Goal: Task Accomplishment & Management: Manage account settings

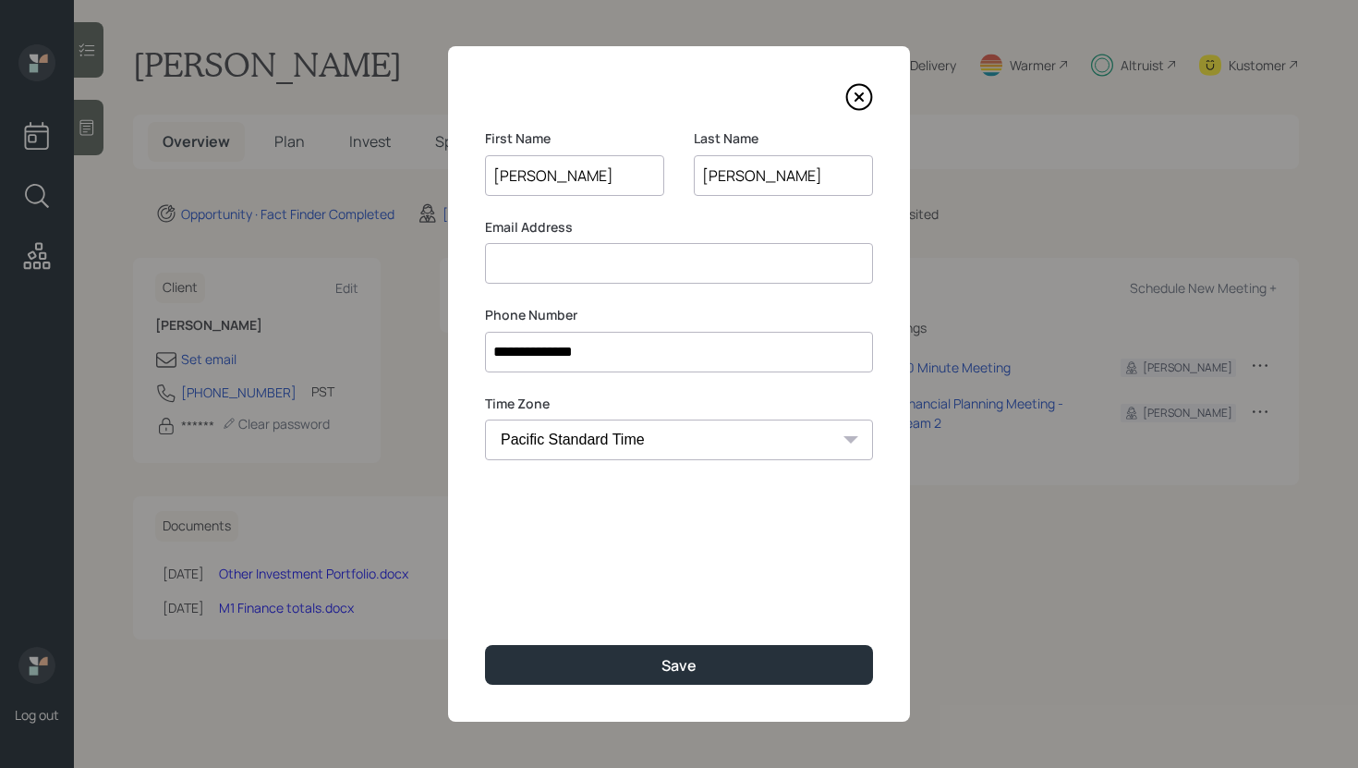
select select "America/Los_Angeles"
click at [577, 278] on input at bounding box center [679, 263] width 388 height 41
paste input "[EMAIL_ADDRESS][DOMAIN_NAME]"
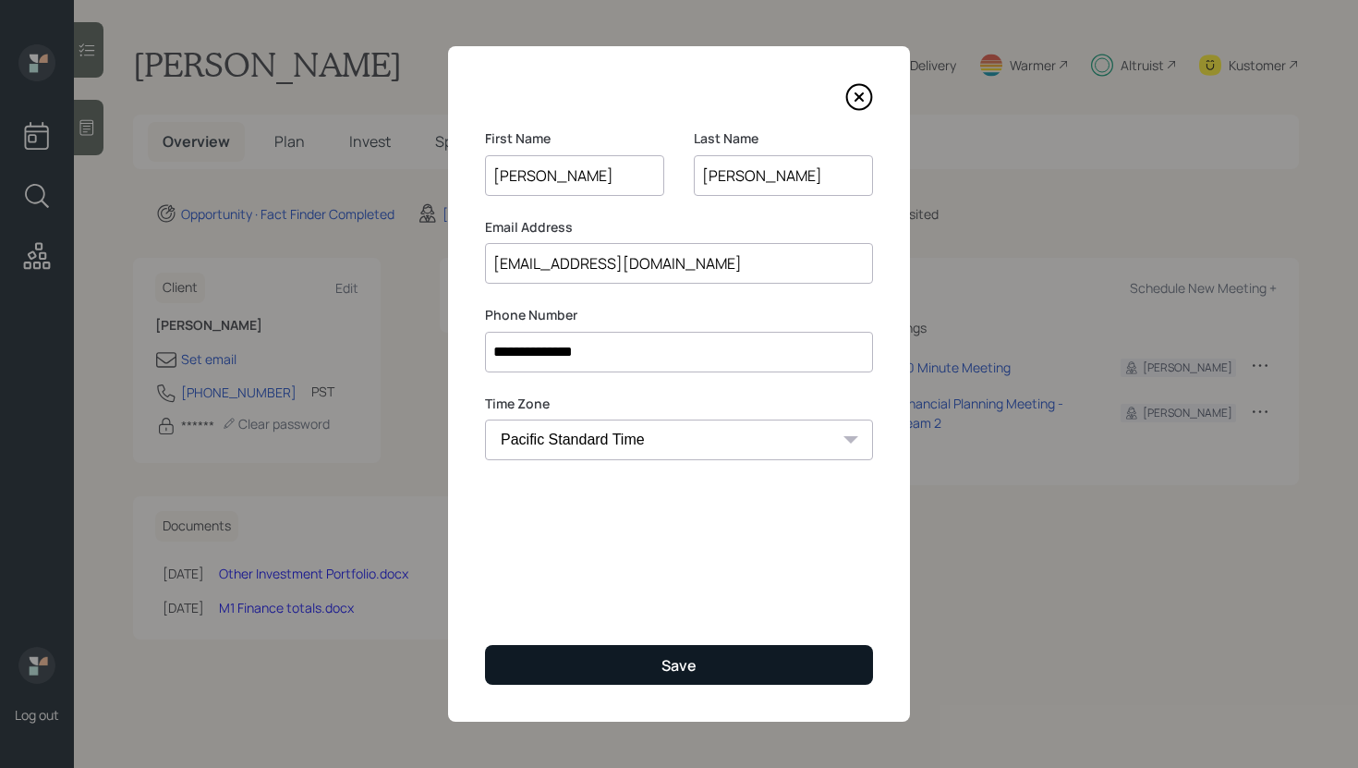
type input "[EMAIL_ADDRESS][DOMAIN_NAME]"
click at [685, 681] on button "Save" at bounding box center [679, 665] width 388 height 40
